Goal: Task Accomplishment & Management: Manage account settings

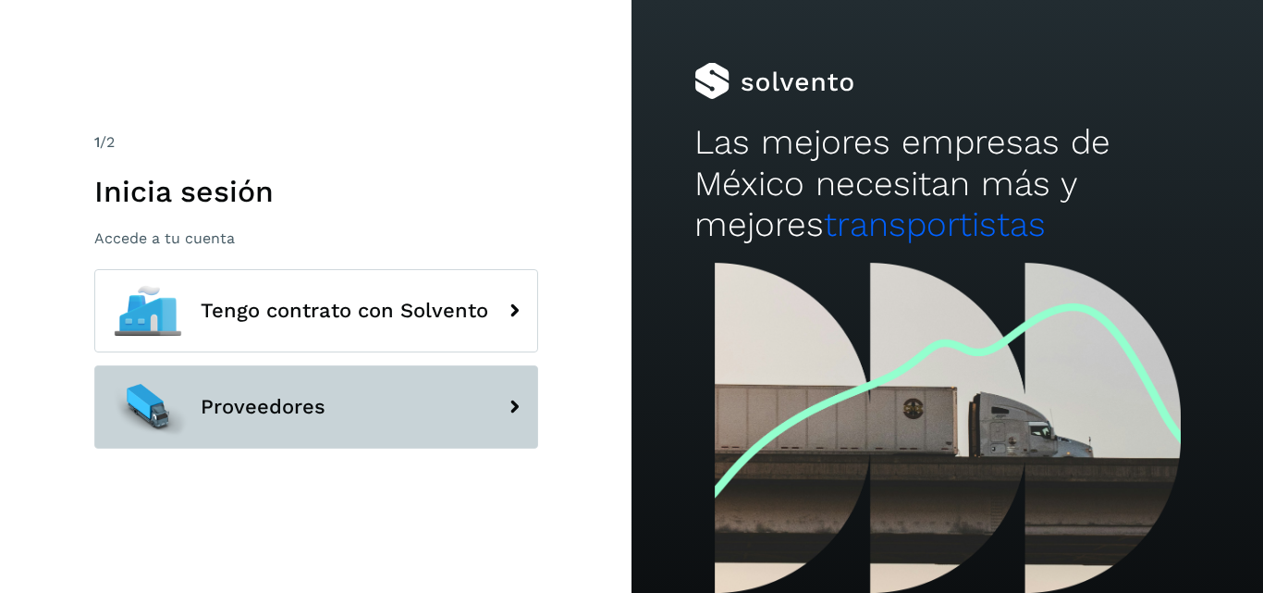
click at [269, 404] on span "Proveedores" at bounding box center [263, 407] width 125 height 22
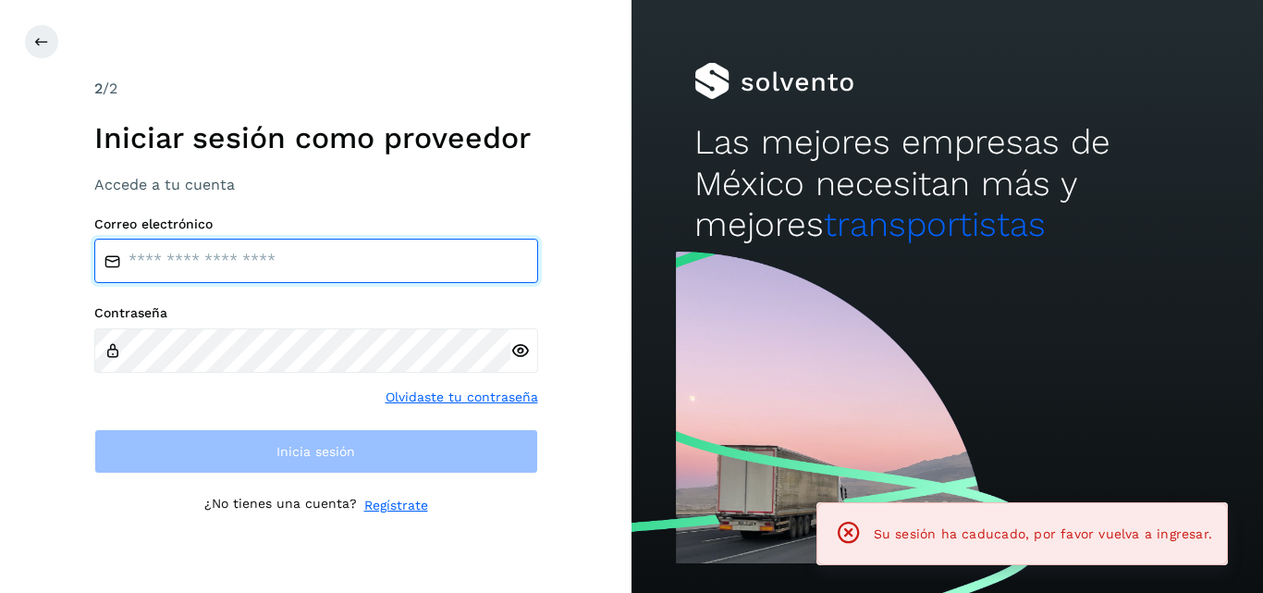
click at [289, 264] on input "email" at bounding box center [316, 261] width 444 height 44
type input "**********"
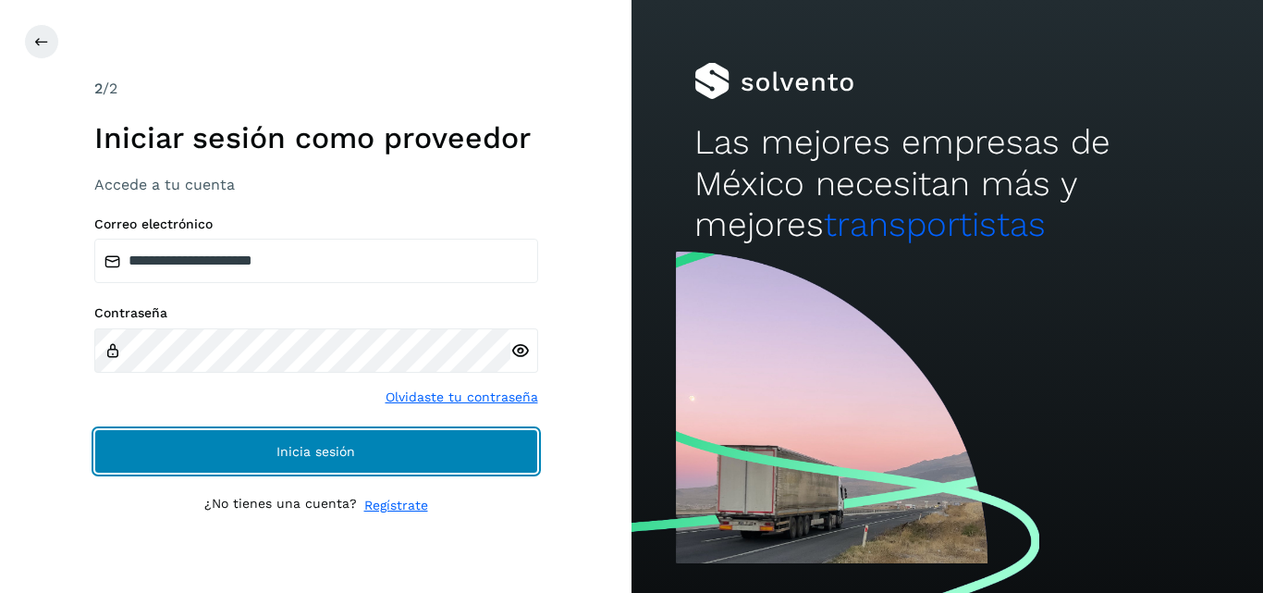
click at [234, 447] on button "Inicia sesión" at bounding box center [316, 451] width 444 height 44
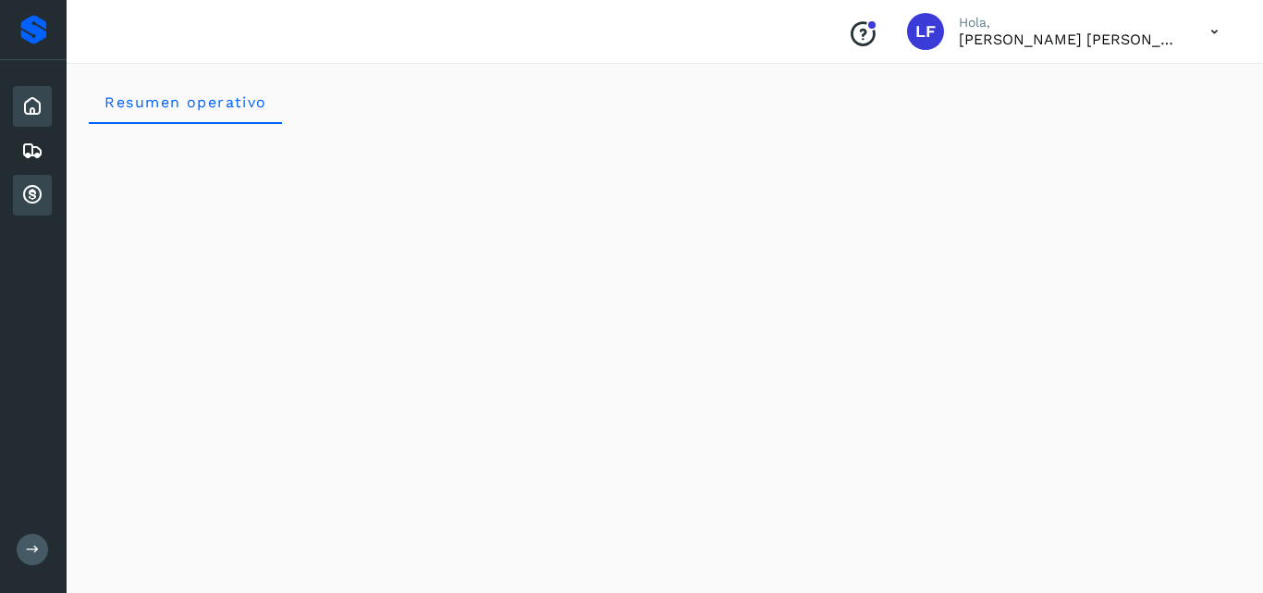
click at [28, 191] on icon at bounding box center [32, 195] width 22 height 22
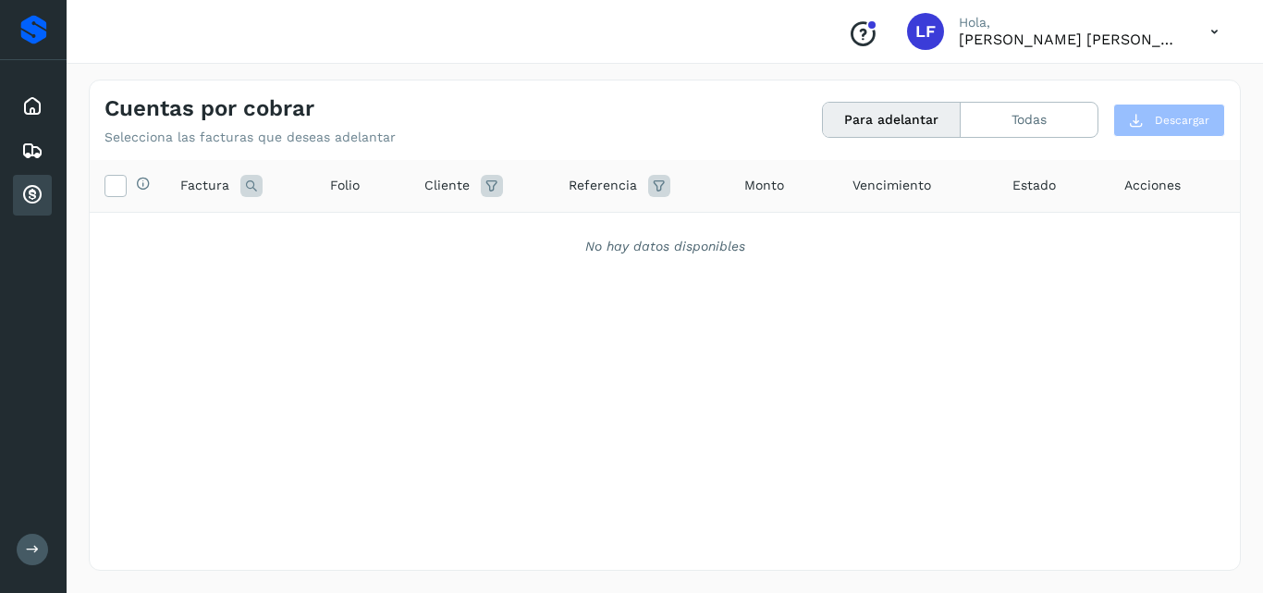
click at [28, 191] on icon at bounding box center [32, 195] width 22 height 22
click at [1015, 127] on button "Todas" at bounding box center [1029, 120] width 137 height 34
